Goal: Information Seeking & Learning: Learn about a topic

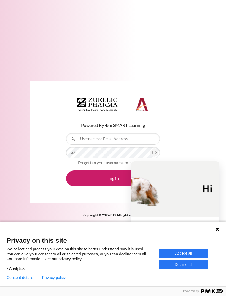
click at [194, 252] on button "Accept all" at bounding box center [184, 253] width 50 height 9
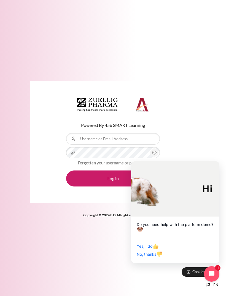
click at [219, 162] on icon "Close chat widget" at bounding box center [218, 161] width 3 height 3
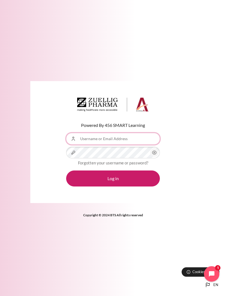
click at [99, 145] on input "Username or Email Address" at bounding box center [113, 139] width 94 height 12
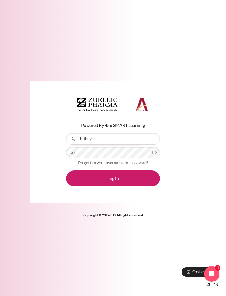
click at [191, 183] on div "Powered By 456 SMART Learning Username or Email Address htthuyen Password Forgo…" at bounding box center [113, 142] width 166 height 122
click at [104, 145] on input "htthuyen" at bounding box center [113, 139] width 94 height 12
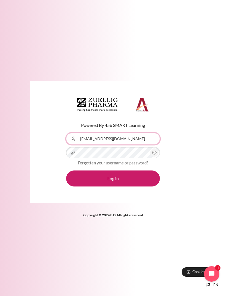
type input "[EMAIL_ADDRESS][DOMAIN_NAME]"
click at [127, 186] on button "Log in" at bounding box center [113, 178] width 94 height 16
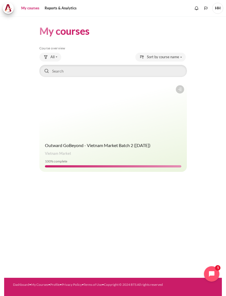
click at [113, 143] on span "Outward GoBeyond - Vietnam Market Batch 2 ([DATE])" at bounding box center [98, 145] width 106 height 5
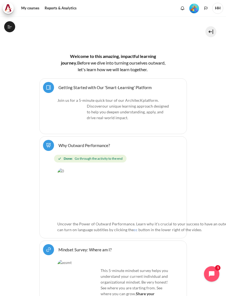
scroll to position [103, 0]
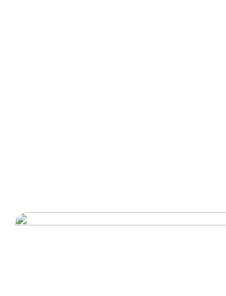
scroll to position [12, 0]
